Goal: Information Seeking & Learning: Learn about a topic

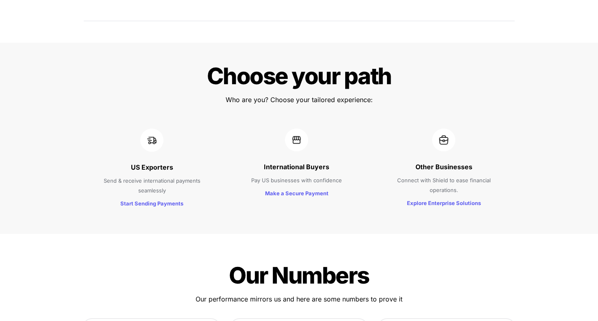
scroll to position [783, 0]
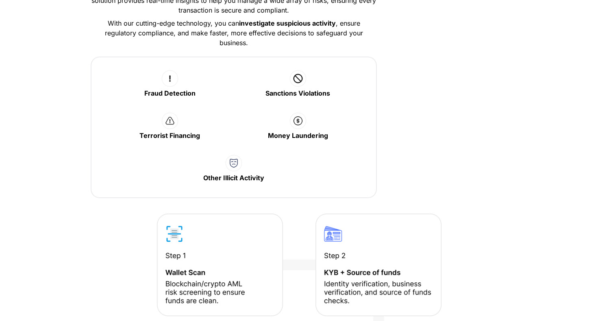
scroll to position [1330, 0]
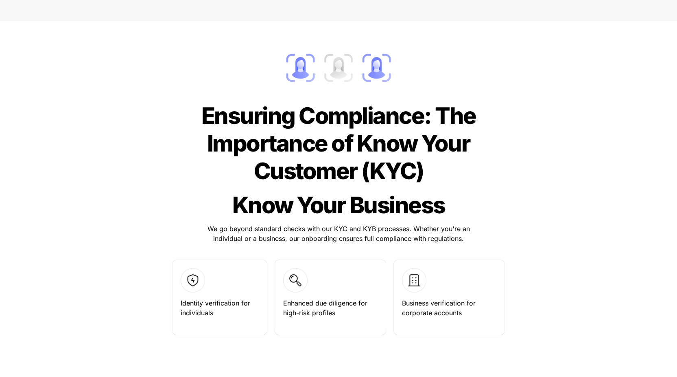
scroll to position [823, 0]
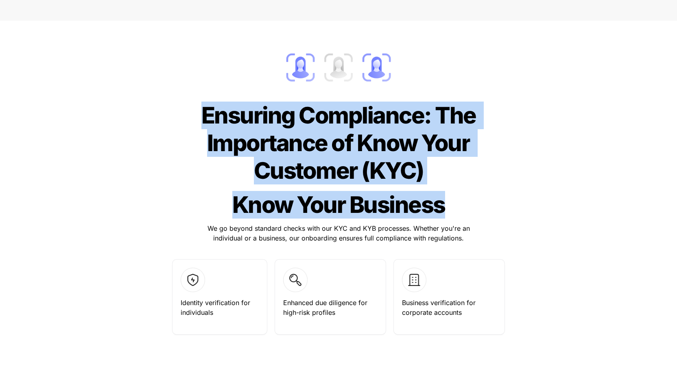
drag, startPoint x: 204, startPoint y: 113, endPoint x: 443, endPoint y: 199, distance: 253.8
click at [444, 199] on div "Ensuring Compliance: The Importance of Know Your Customer (KYC) Know Your Busin…" at bounding box center [338, 187] width 447 height 316
click at [443, 199] on span "Know Your Business" at bounding box center [338, 205] width 213 height 28
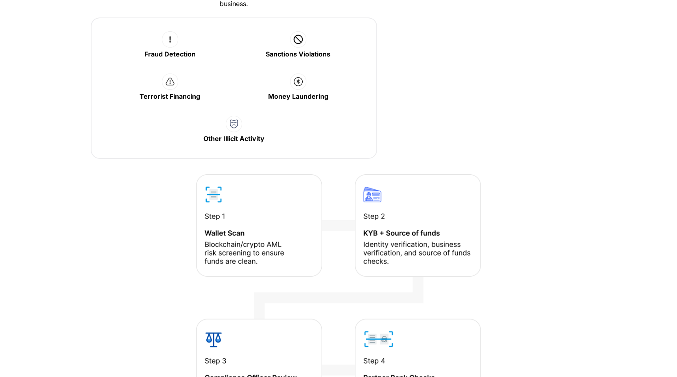
scroll to position [1367, 0]
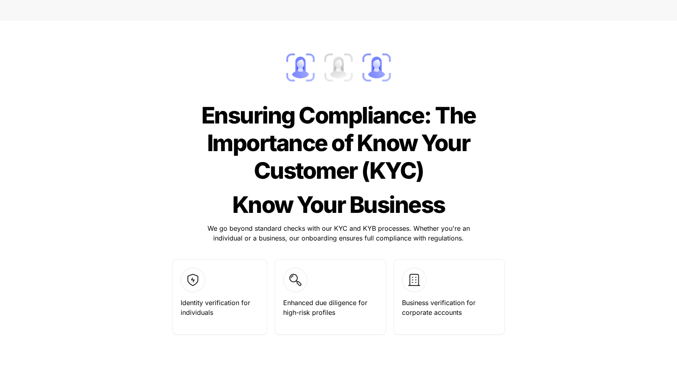
scroll to position [830, 0]
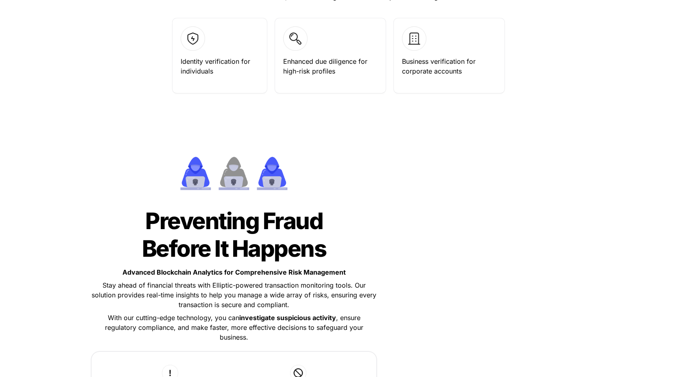
scroll to position [1068, 0]
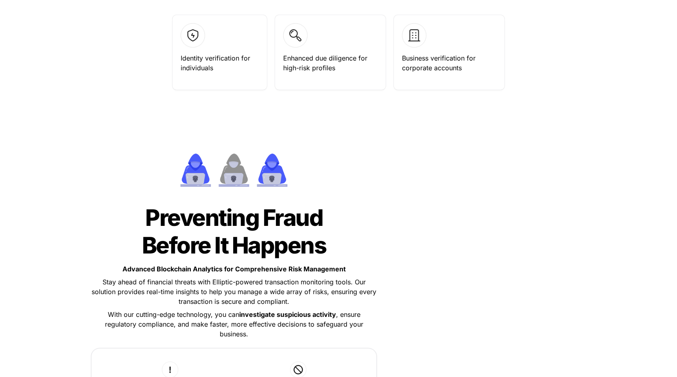
scroll to position [1068, 0]
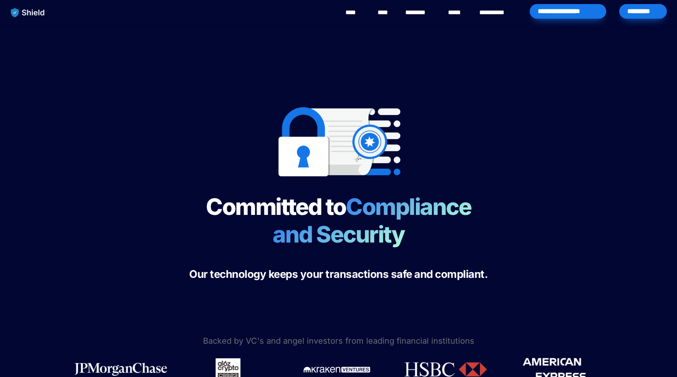
scroll to position [1068, 0]
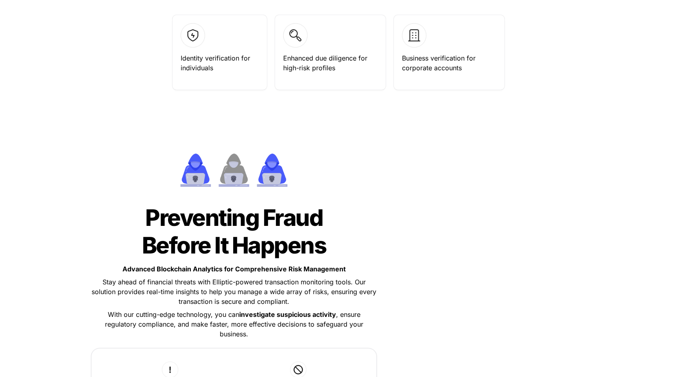
scroll to position [1068, 0]
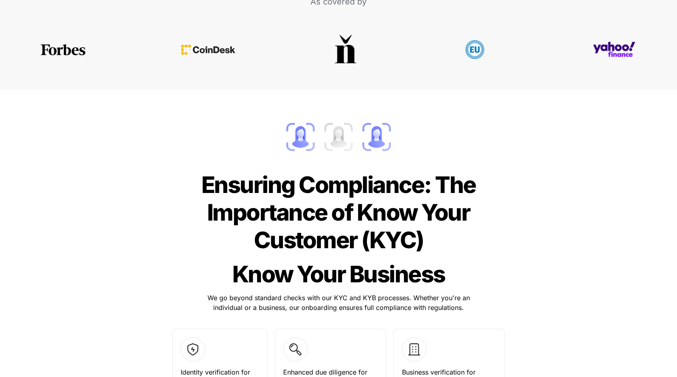
scroll to position [757, 0]
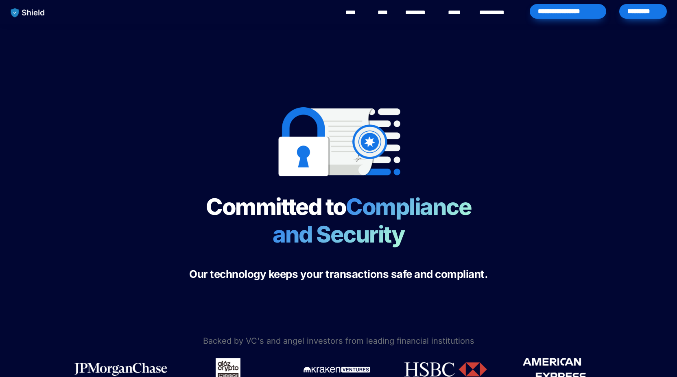
scroll to position [757, 0]
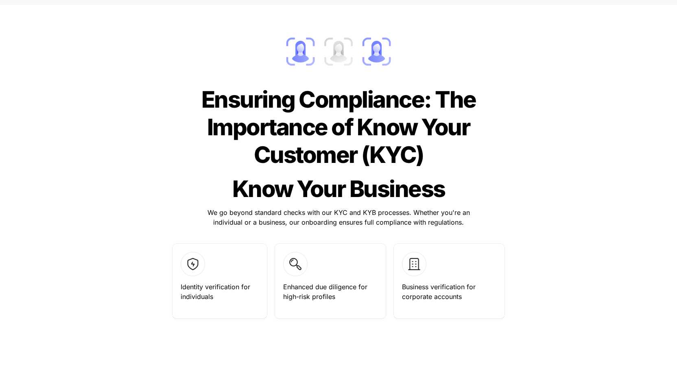
scroll to position [863, 0]
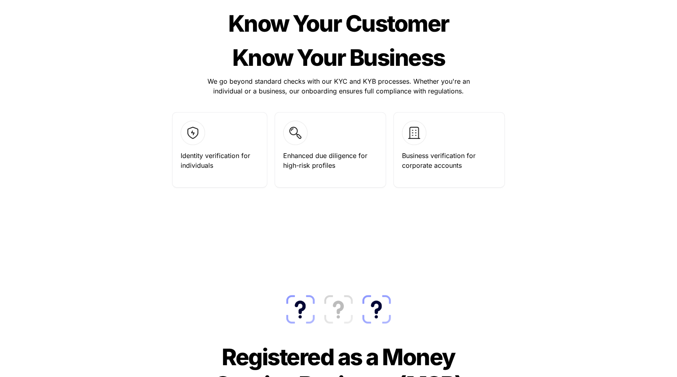
scroll to position [915, 0]
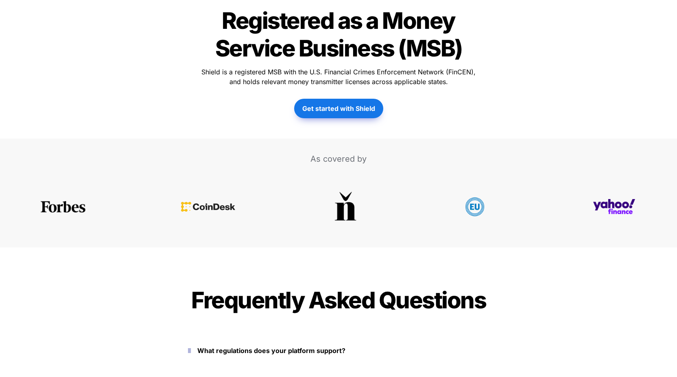
scroll to position [1272, 0]
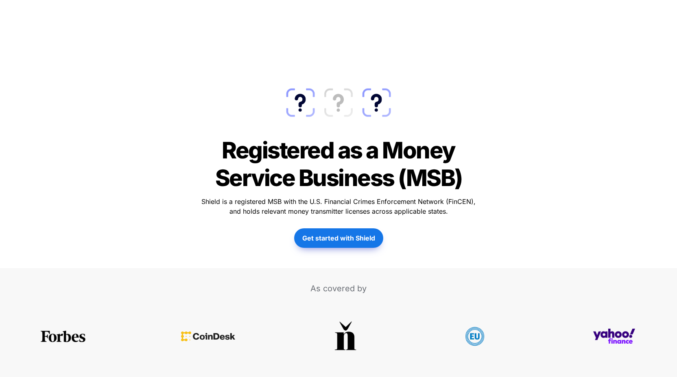
scroll to position [1101, 0]
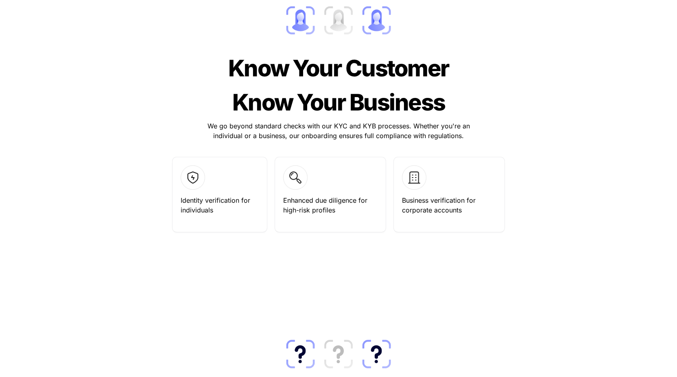
scroll to position [866, 0]
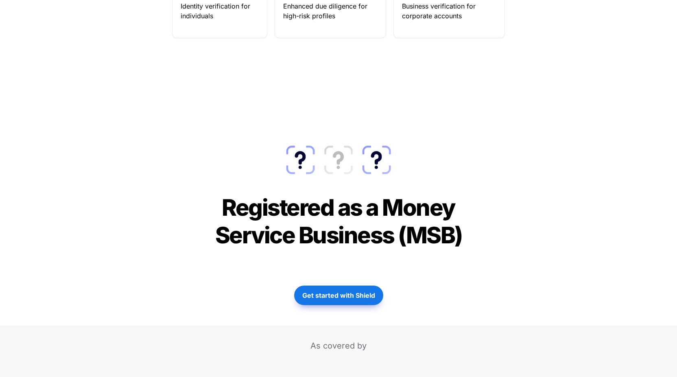
scroll to position [1092, 0]
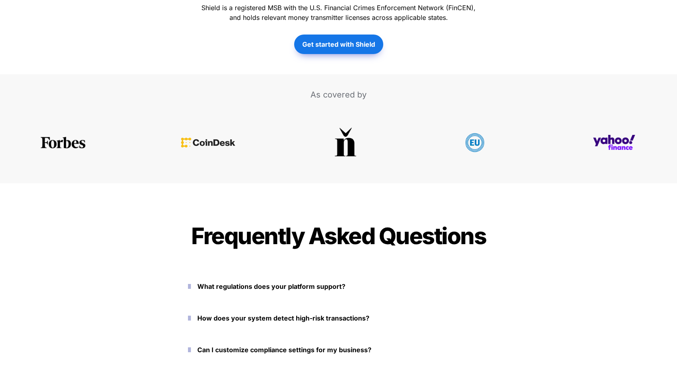
scroll to position [1328, 0]
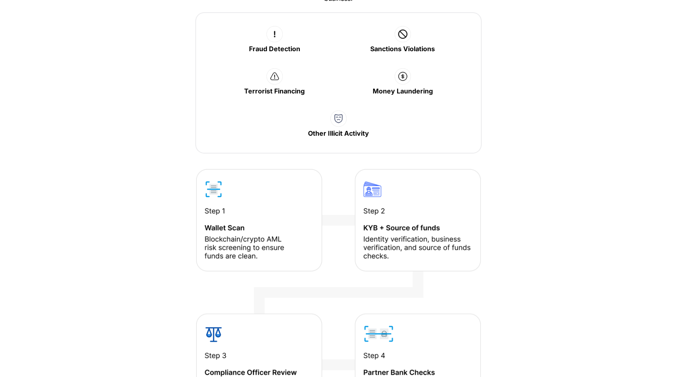
scroll to position [1343, 0]
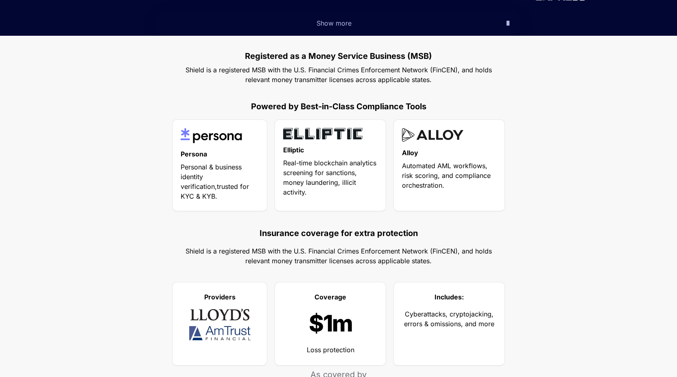
scroll to position [379, 0]
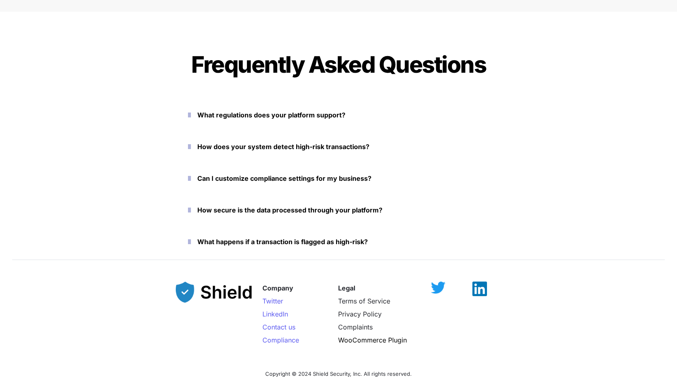
scroll to position [2000, 0]
